Goal: Information Seeking & Learning: Learn about a topic

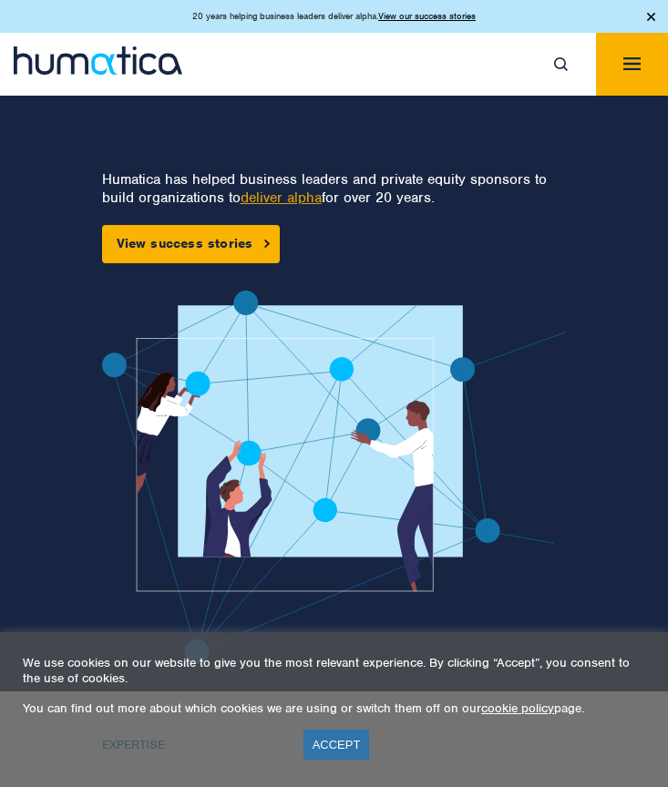
click at [636, 59] on img "Toggle navigation" at bounding box center [631, 63] width 17 height 13
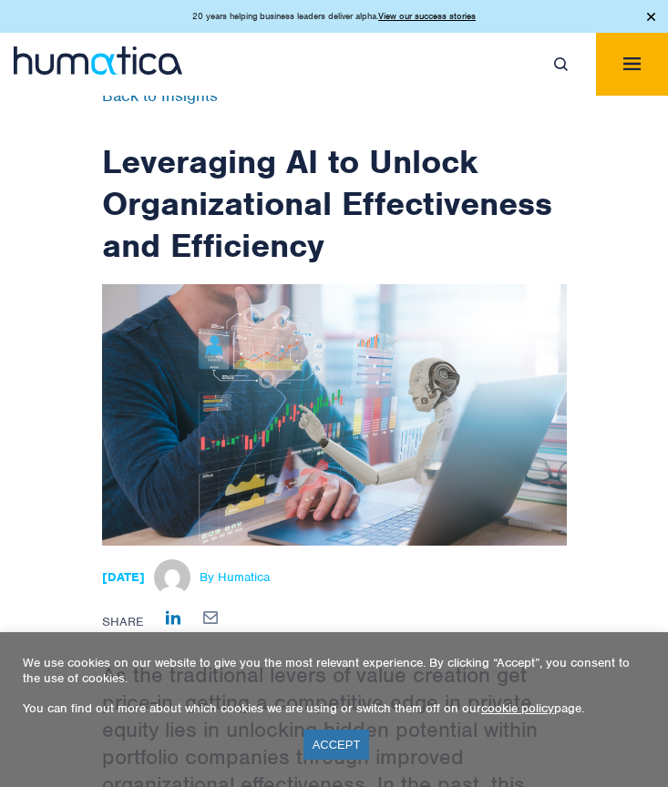
click at [337, 745] on link "ACCEPT" at bounding box center [336, 745] width 66 height 30
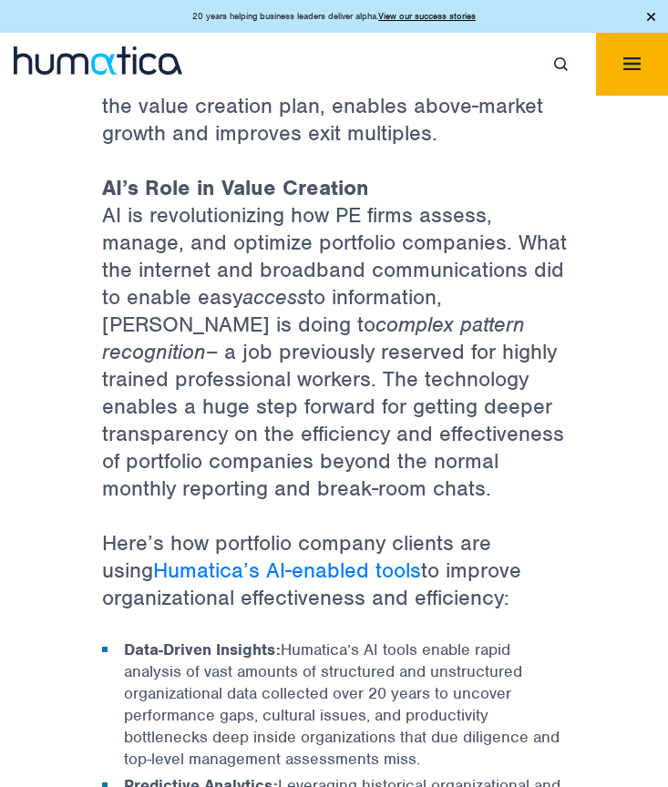
scroll to position [1093, 0]
